Goal: Task Accomplishment & Management: Complete application form

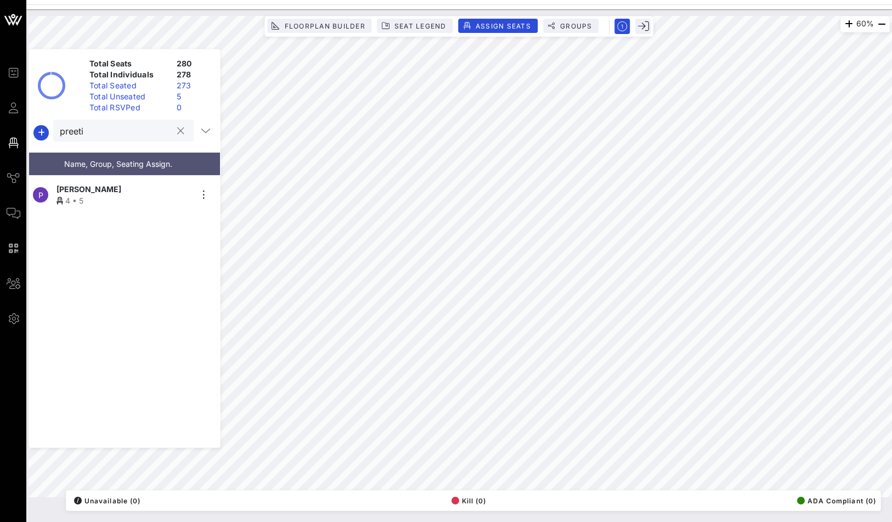
click at [177, 132] on button "clear icon" at bounding box center [180, 131] width 7 height 11
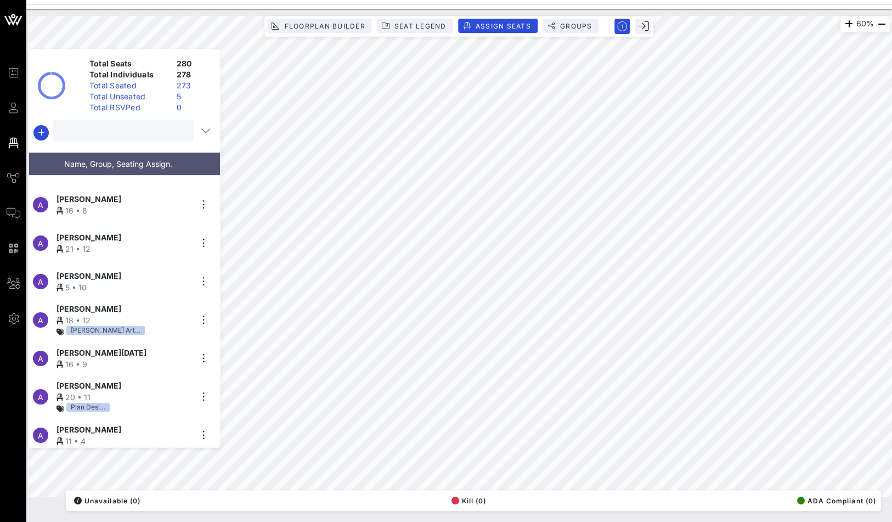
scroll to position [163, 0]
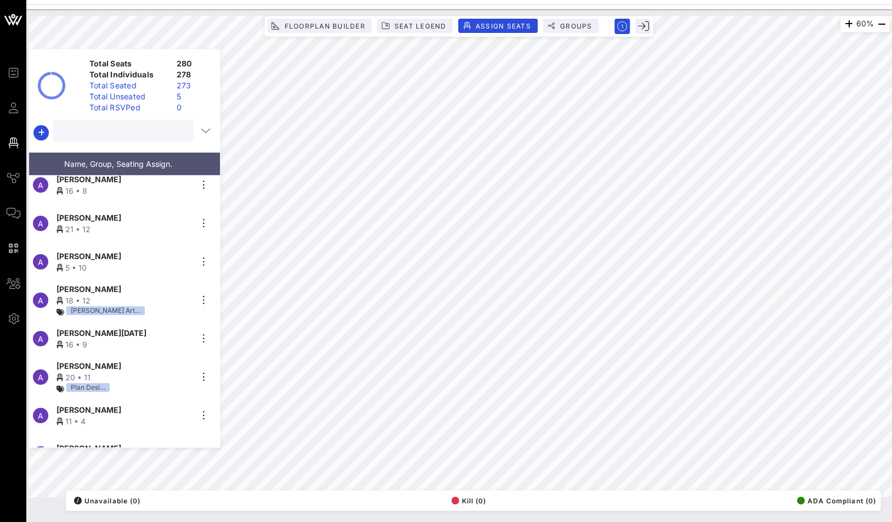
click at [138, 98] on div "Total Unseated" at bounding box center [128, 96] width 87 height 11
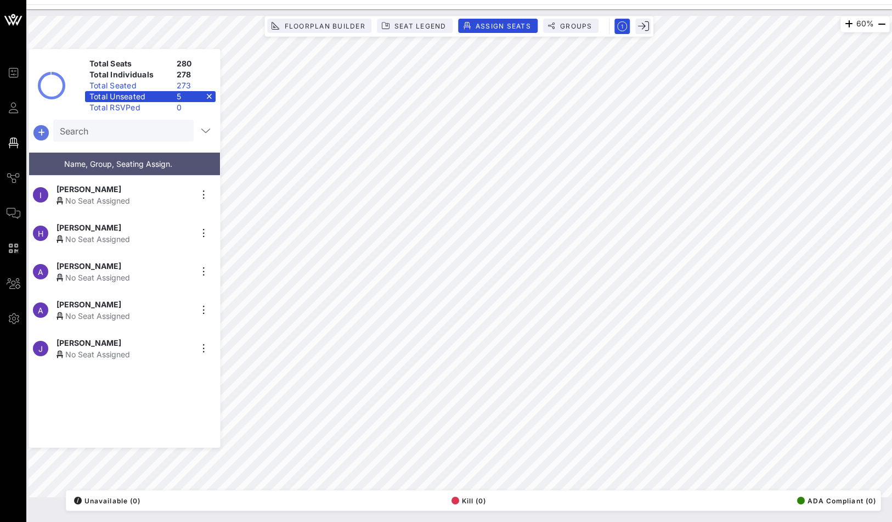
click at [39, 126] on icon "button" at bounding box center [41, 132] width 13 height 13
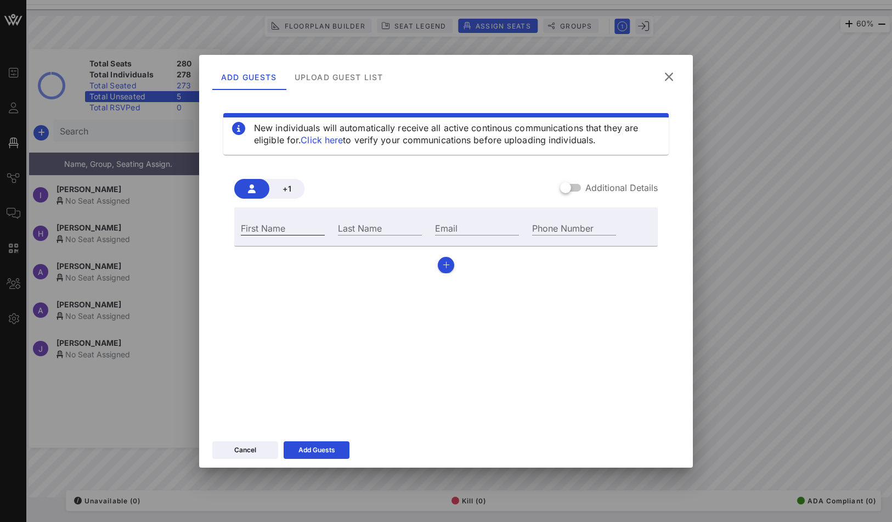
click at [264, 225] on div "First Name" at bounding box center [283, 227] width 84 height 14
paste input "[PERSON_NAME]"
click at [306, 230] on input "[PERSON_NAME]" at bounding box center [283, 227] width 84 height 14
drag, startPoint x: 330, startPoint y: 226, endPoint x: 288, endPoint y: 225, distance: 41.7
click at [288, 225] on div "First Name [PERSON_NAME] Last Name Email Phone Number" at bounding box center [428, 227] width 388 height 30
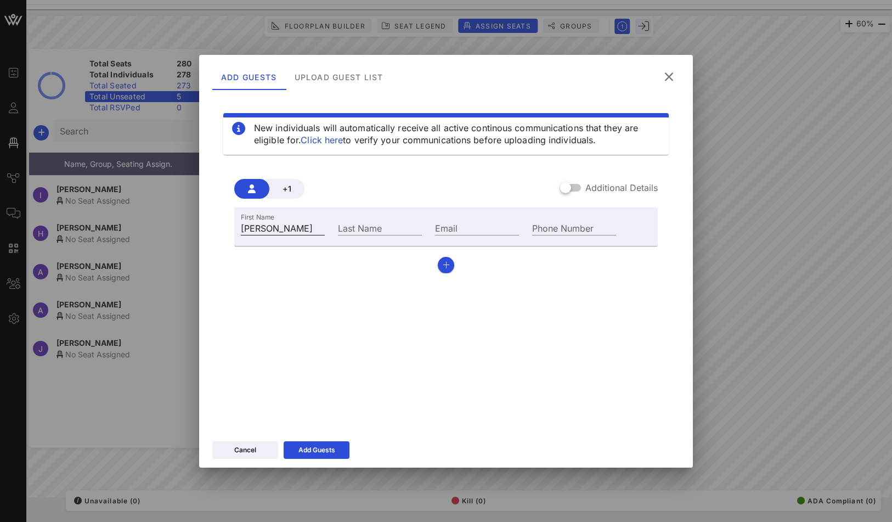
click at [324, 226] on input "[PERSON_NAME]" at bounding box center [283, 227] width 84 height 14
drag, startPoint x: 319, startPoint y: 226, endPoint x: 275, endPoint y: 228, distance: 43.9
click at [275, 228] on input "[PERSON_NAME]" at bounding box center [283, 227] width 84 height 14
type input "[PERSON_NAME]"
click at [359, 231] on input "Last Name" at bounding box center [380, 227] width 84 height 14
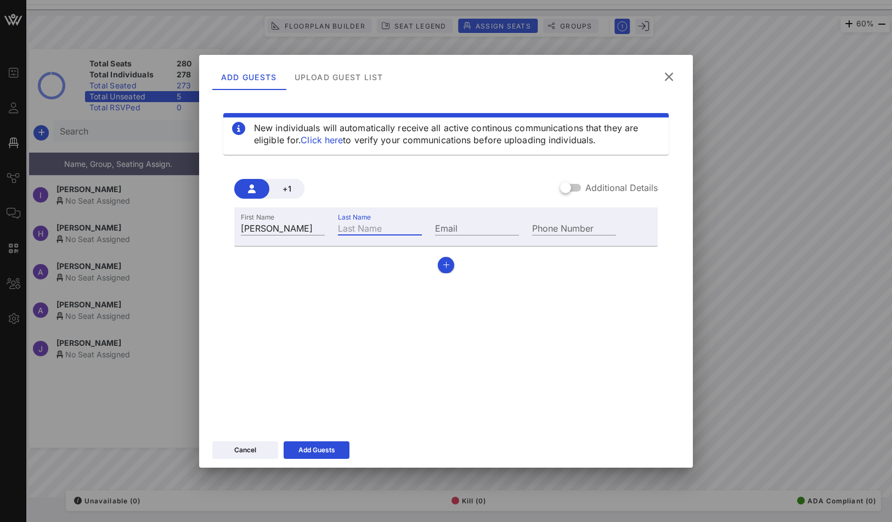
paste input "[PERSON_NAME]"
type input "[PERSON_NAME]"
click at [272, 229] on input "[PERSON_NAME]" at bounding box center [283, 227] width 84 height 14
type input "[PERSON_NAME]"
click at [305, 445] on div "Add Guests" at bounding box center [316, 449] width 37 height 11
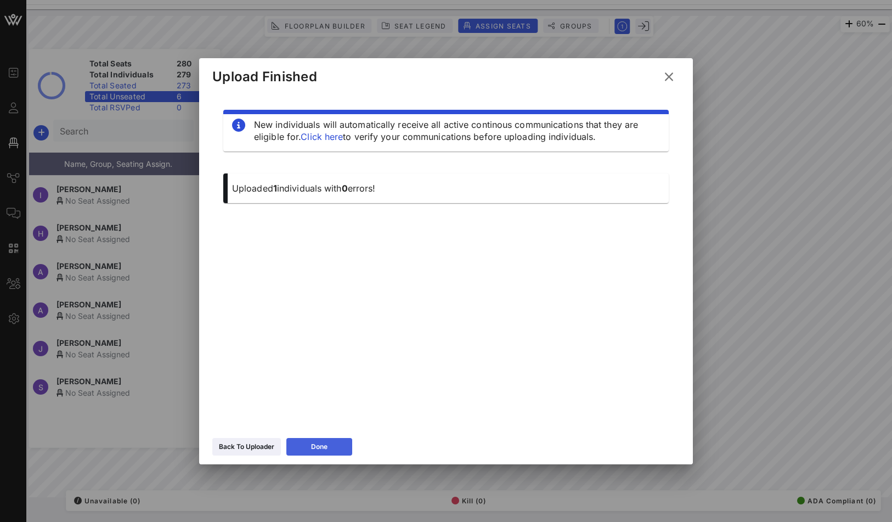
click at [312, 439] on button "Done" at bounding box center [319, 447] width 66 height 18
